Goal: Ask a question: Seek information or help from site administrators or community

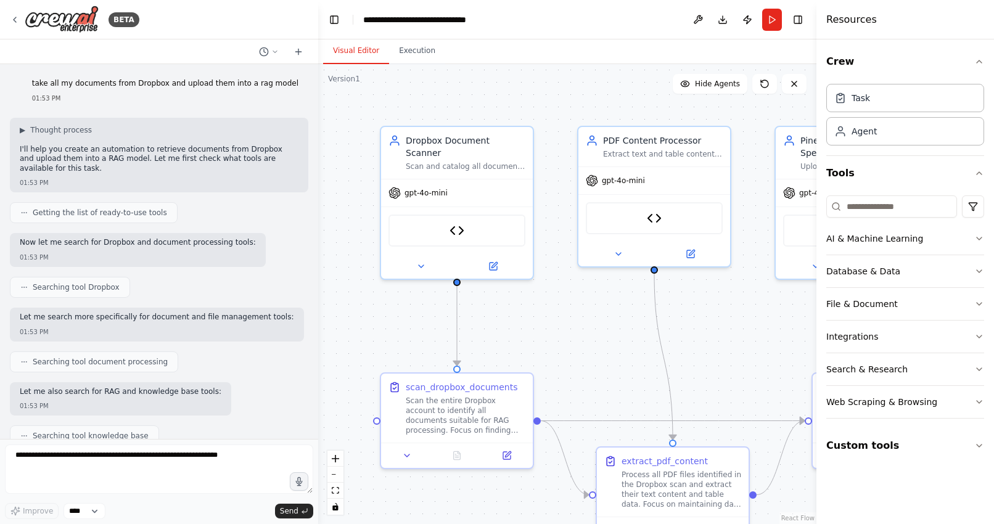
scroll to position [33847, 0]
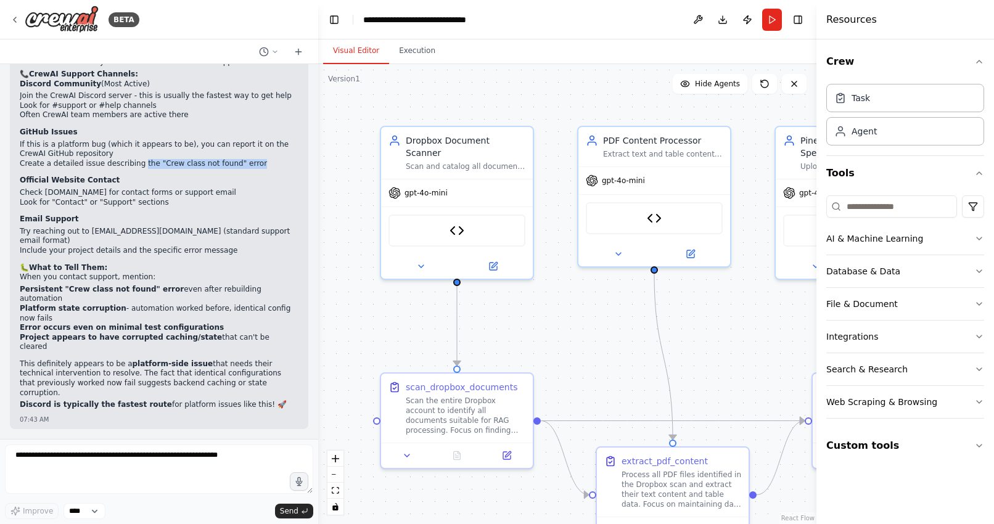
drag, startPoint x: 283, startPoint y: 320, endPoint x: 22, endPoint y: 320, distance: 260.9
click at [21, 304] on li "Persistent "Crew class not found" error even after rebuilding automation" at bounding box center [159, 294] width 279 height 19
drag, startPoint x: 281, startPoint y: 361, endPoint x: 12, endPoint y: 322, distance: 271.1
click at [12, 322] on div "▶ Thought process Here are the main ways to contact CrewAI technical support: 📞…" at bounding box center [159, 229] width 299 height 399
copy ul "Persistent "Crew class not found" error even after rebuilding automation Platfo…"
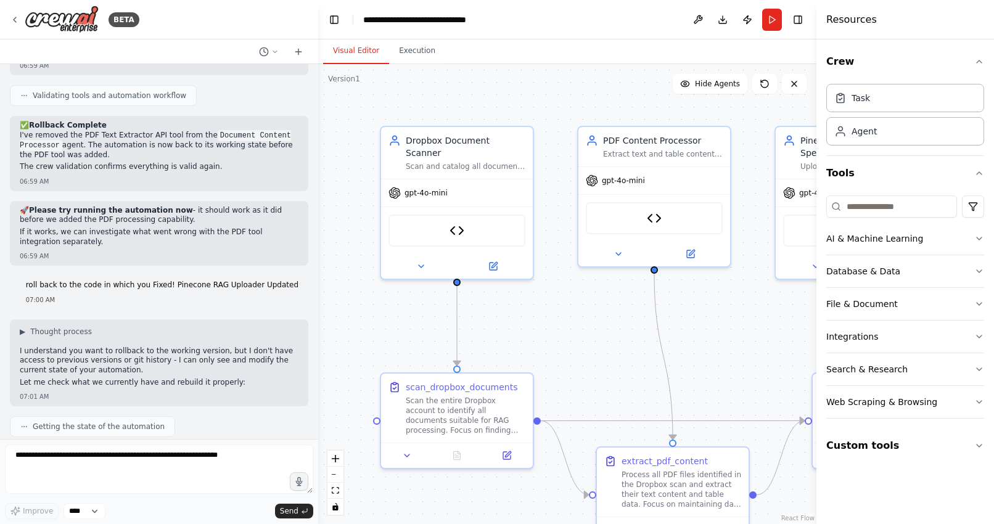
scroll to position [27870, 0]
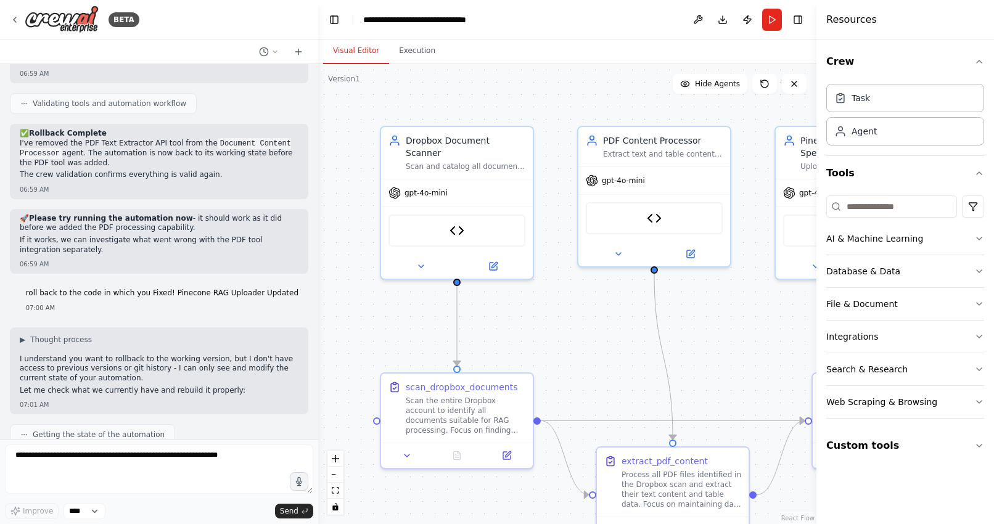
drag, startPoint x: 31, startPoint y: 133, endPoint x: 210, endPoint y: 371, distance: 298.2
copy div "This Confirms It's NOT a Naming Issue The fact that we still get MigrationCrew …"
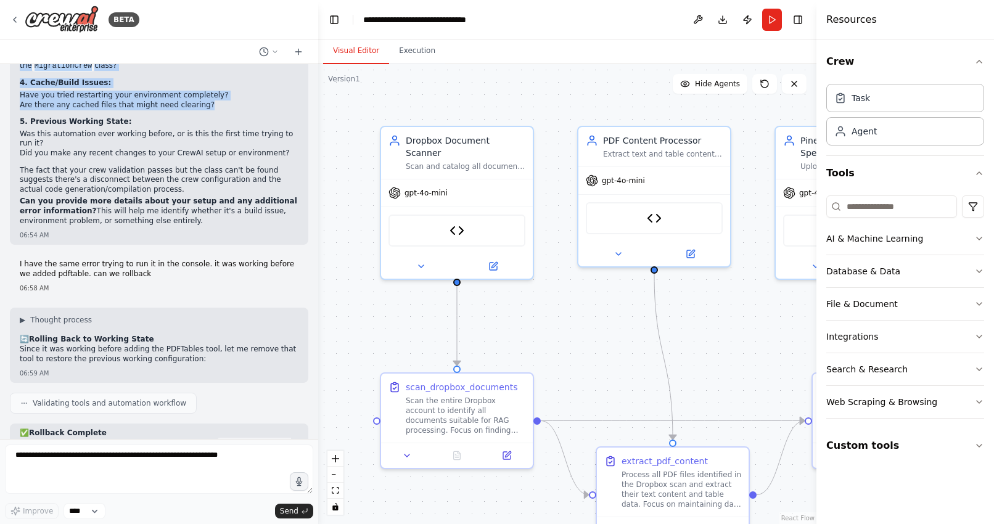
scroll to position [27573, 0]
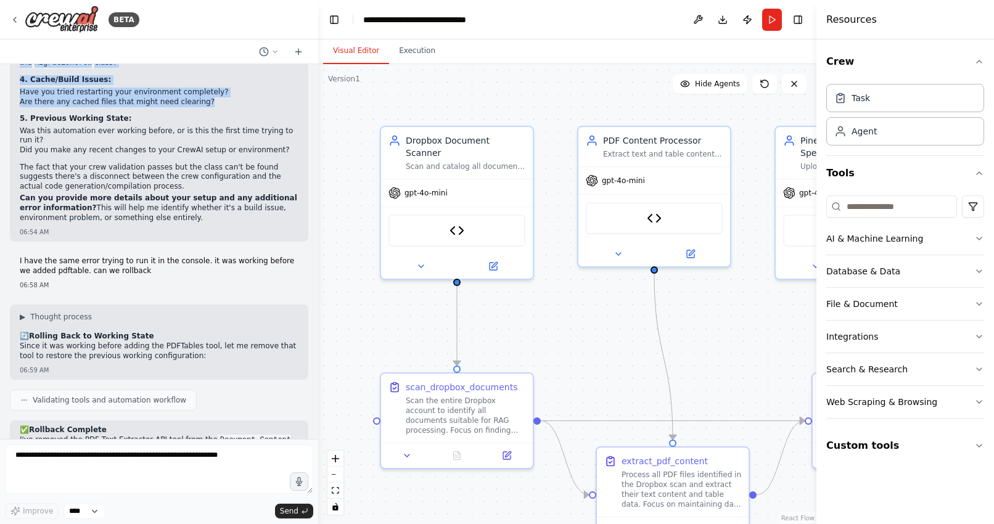
drag, startPoint x: 59, startPoint y: 236, endPoint x: 11, endPoint y: 157, distance: 91.9
copy div "This is definitely a platform bug. Your crew configuration is perfect and valid…"
